Goal: Task Accomplishment & Management: Use online tool/utility

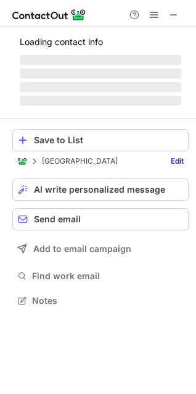
scroll to position [288, 196]
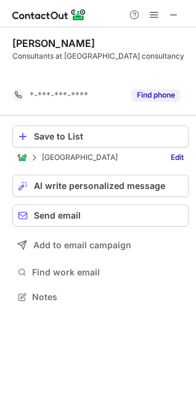
scroll to position [269, 196]
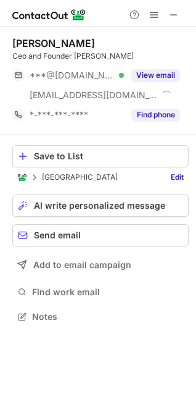
scroll to position [308, 196]
click at [90, 156] on div "Save to List" at bounding box center [108, 156] width 149 height 10
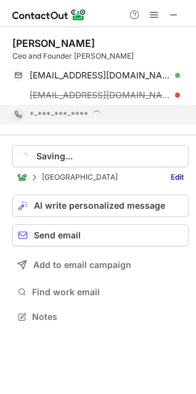
click at [174, 116] on div "*-***-***-****" at bounding box center [105, 114] width 151 height 11
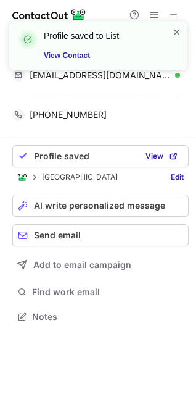
scroll to position [288, 196]
